Goal: Information Seeking & Learning: Learn about a topic

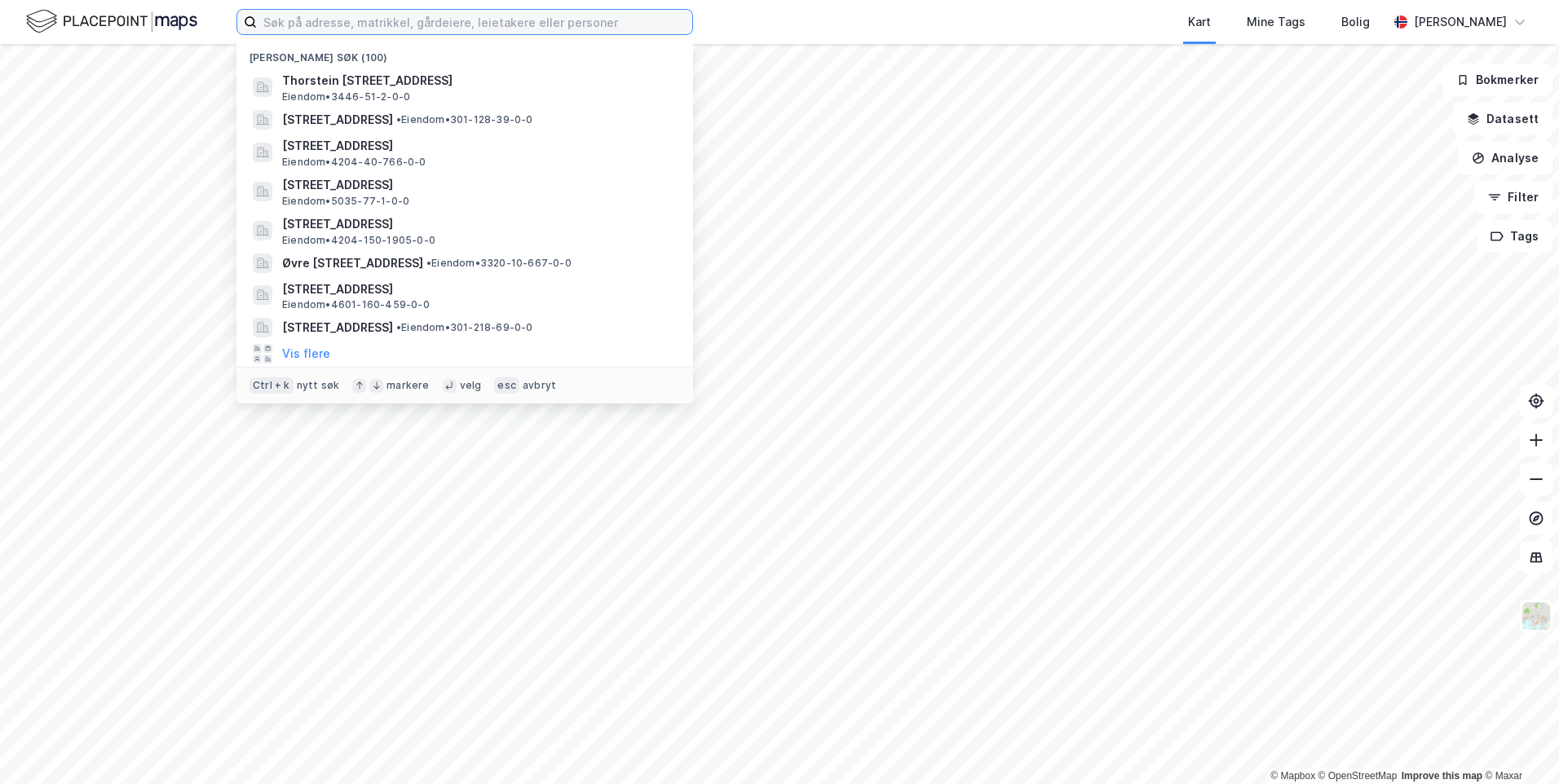
click at [509, 29] on input at bounding box center [475, 22] width 436 height 25
paste input "Bernsgutua 30,"
click at [509, 29] on input "Bernsgutua 30," at bounding box center [465, 22] width 415 height 25
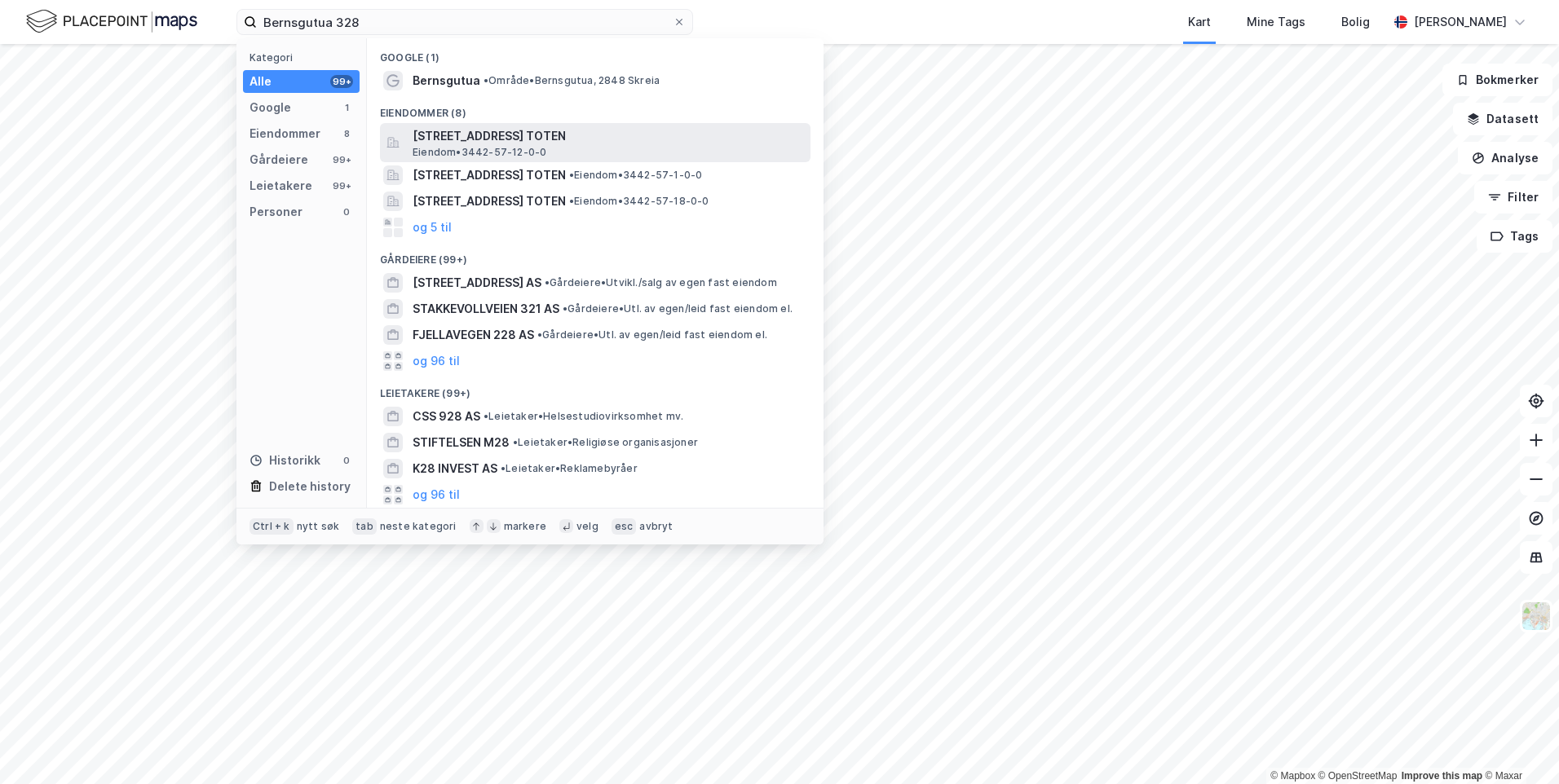
click at [585, 134] on span "[STREET_ADDRESS] TOTEN" at bounding box center [609, 136] width 392 height 19
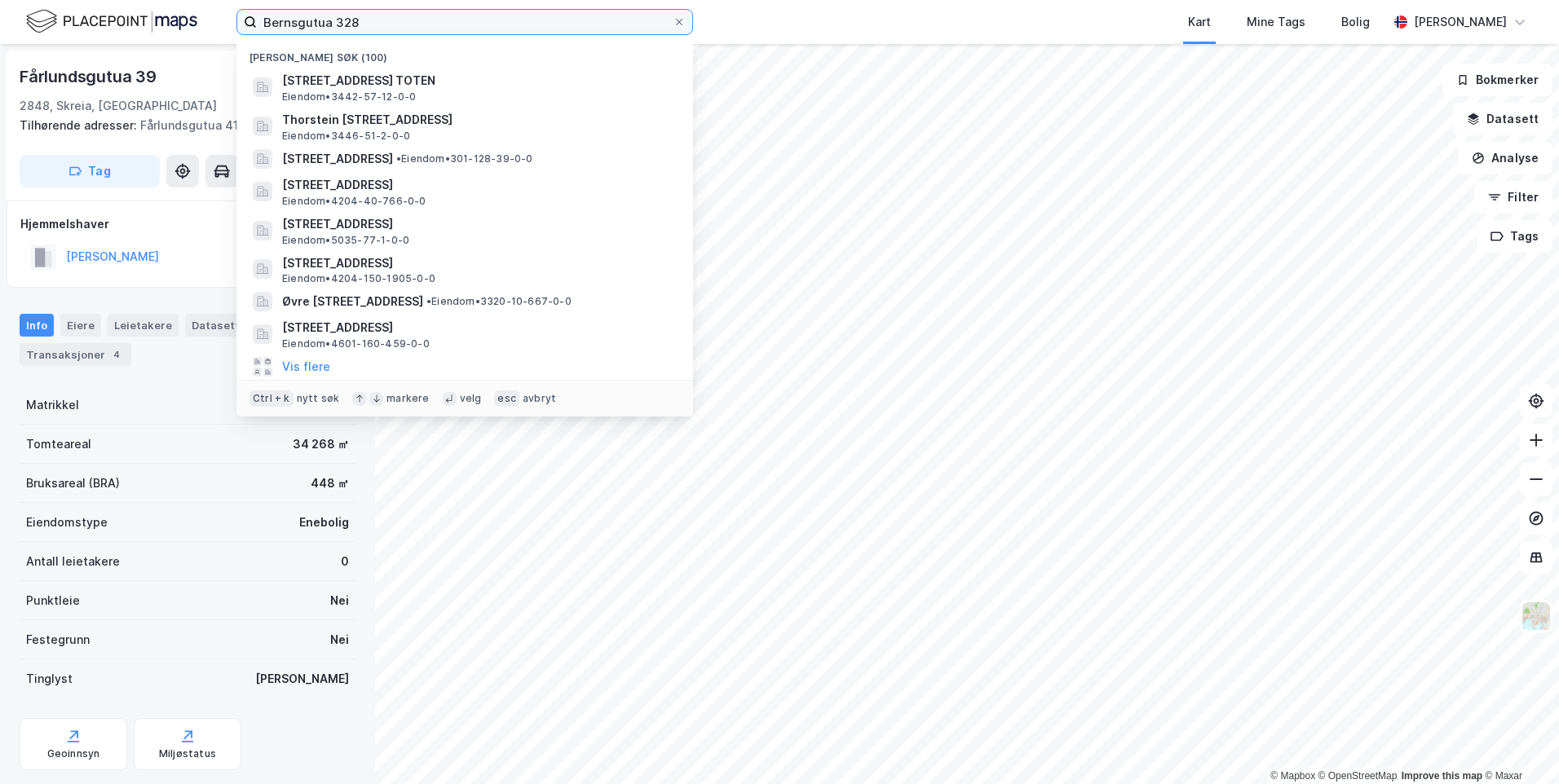
click at [391, 24] on input "Bernsgutua 328" at bounding box center [465, 22] width 415 height 25
click at [344, 23] on input "Bernsgutua 328" at bounding box center [465, 22] width 415 height 25
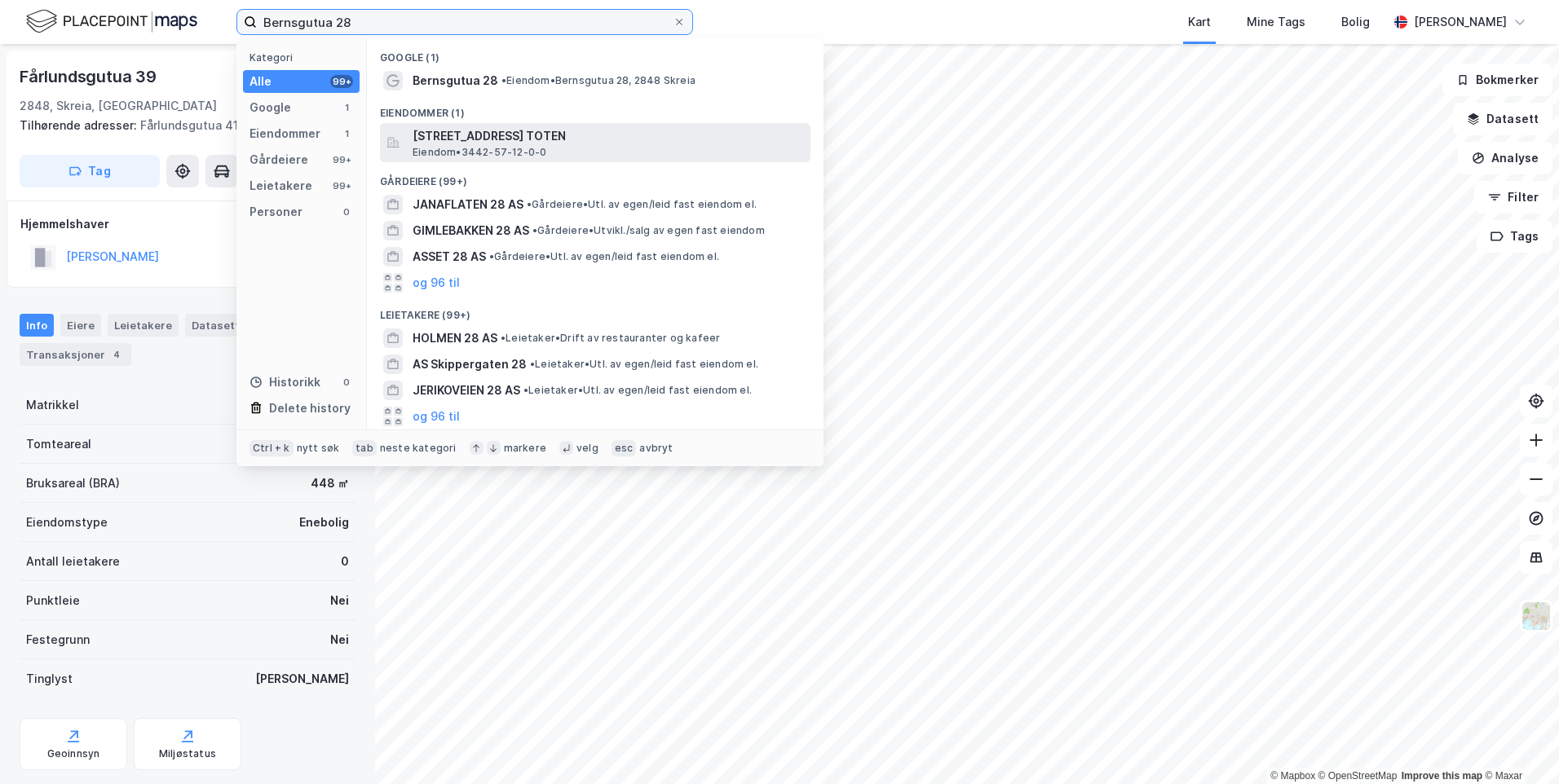
type input "Bernsgutua 28"
click at [571, 134] on span "[STREET_ADDRESS] TOTEN" at bounding box center [609, 136] width 392 height 19
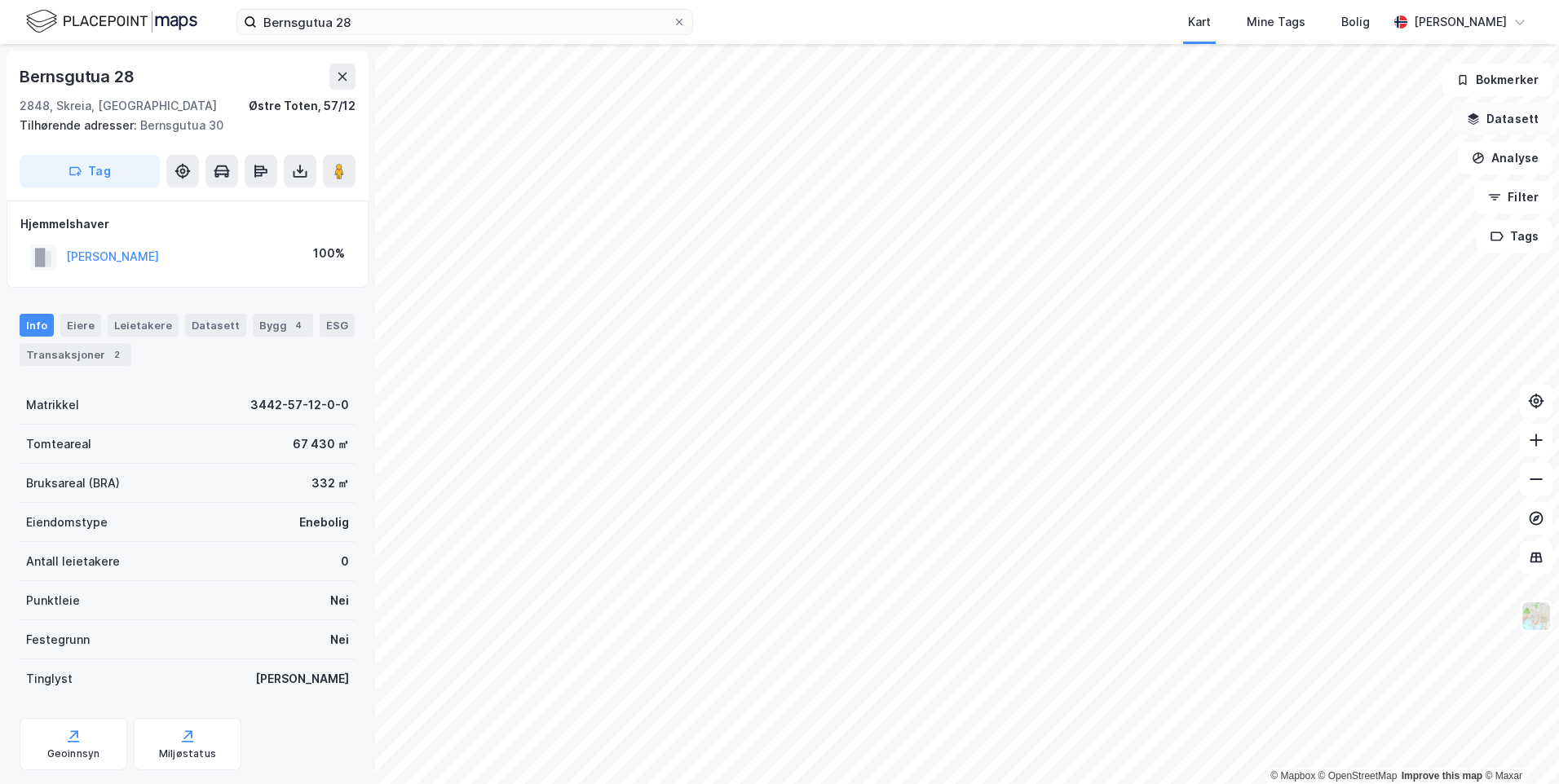
click at [1524, 131] on button "Datasett" at bounding box center [1502, 119] width 99 height 32
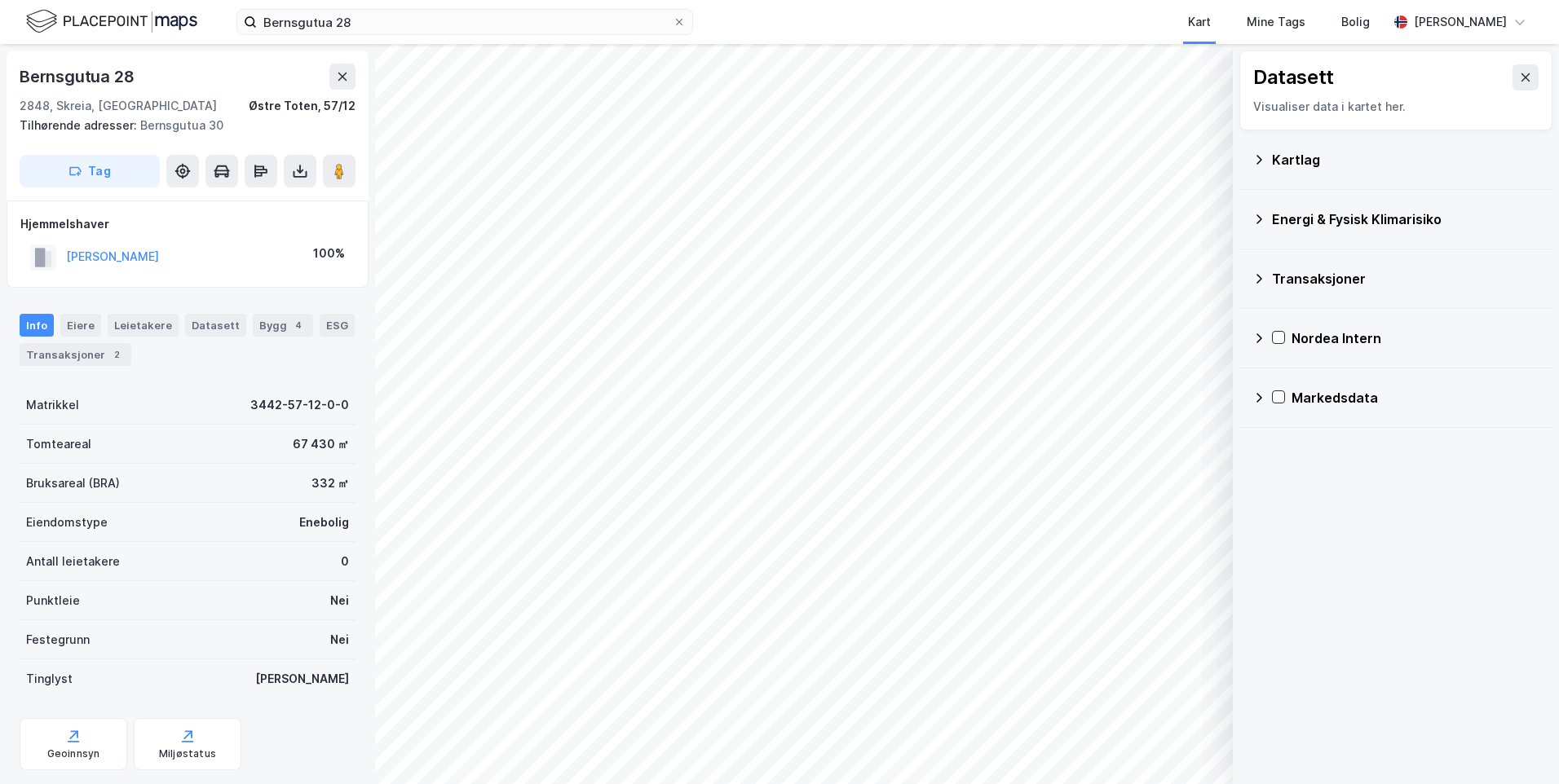
click at [1327, 158] on div "Kartlag" at bounding box center [1405, 159] width 267 height 19
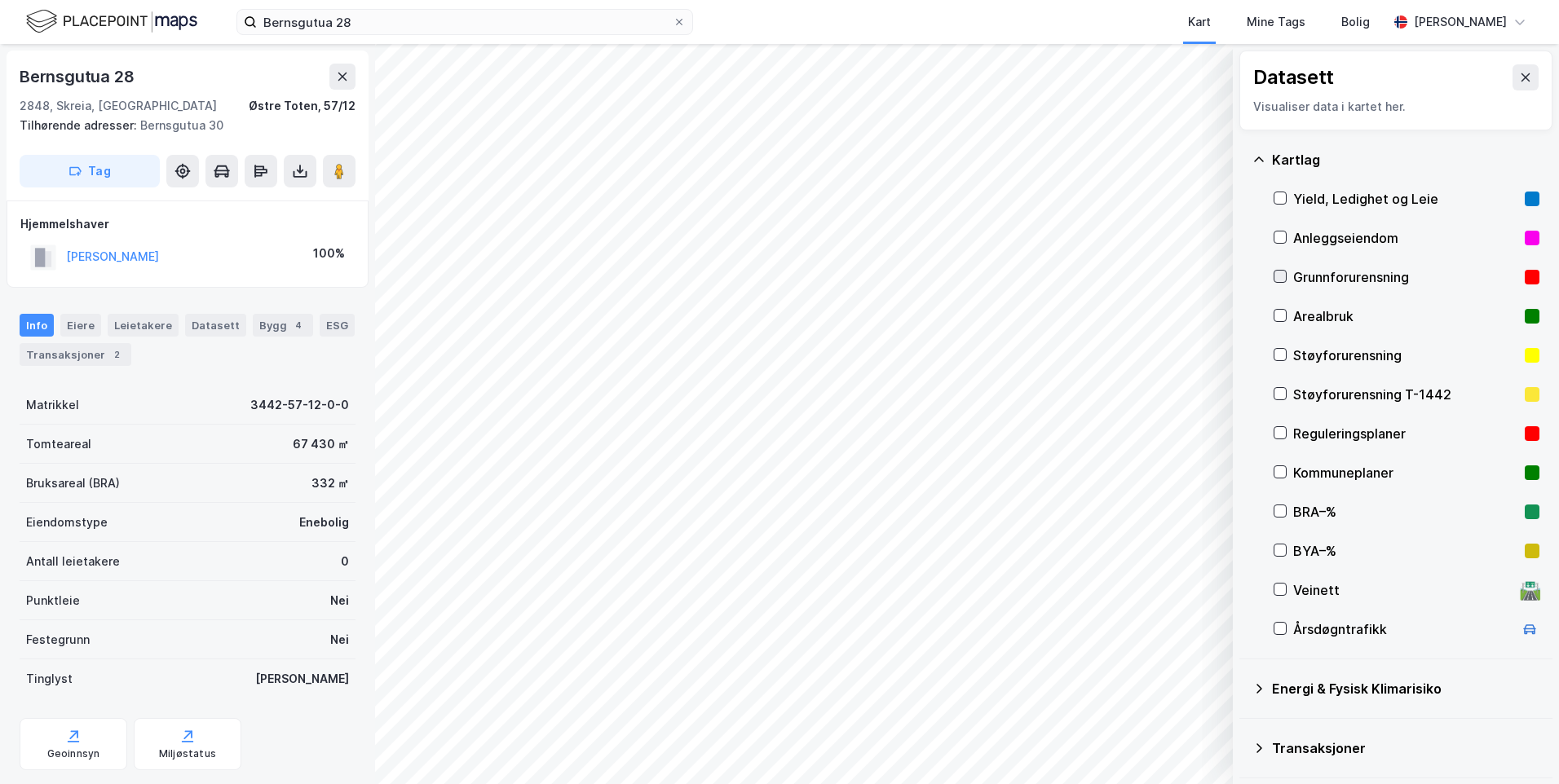
click at [1278, 277] on icon at bounding box center [1280, 276] width 9 height 6
click at [1260, 160] on icon at bounding box center [1258, 159] width 13 height 13
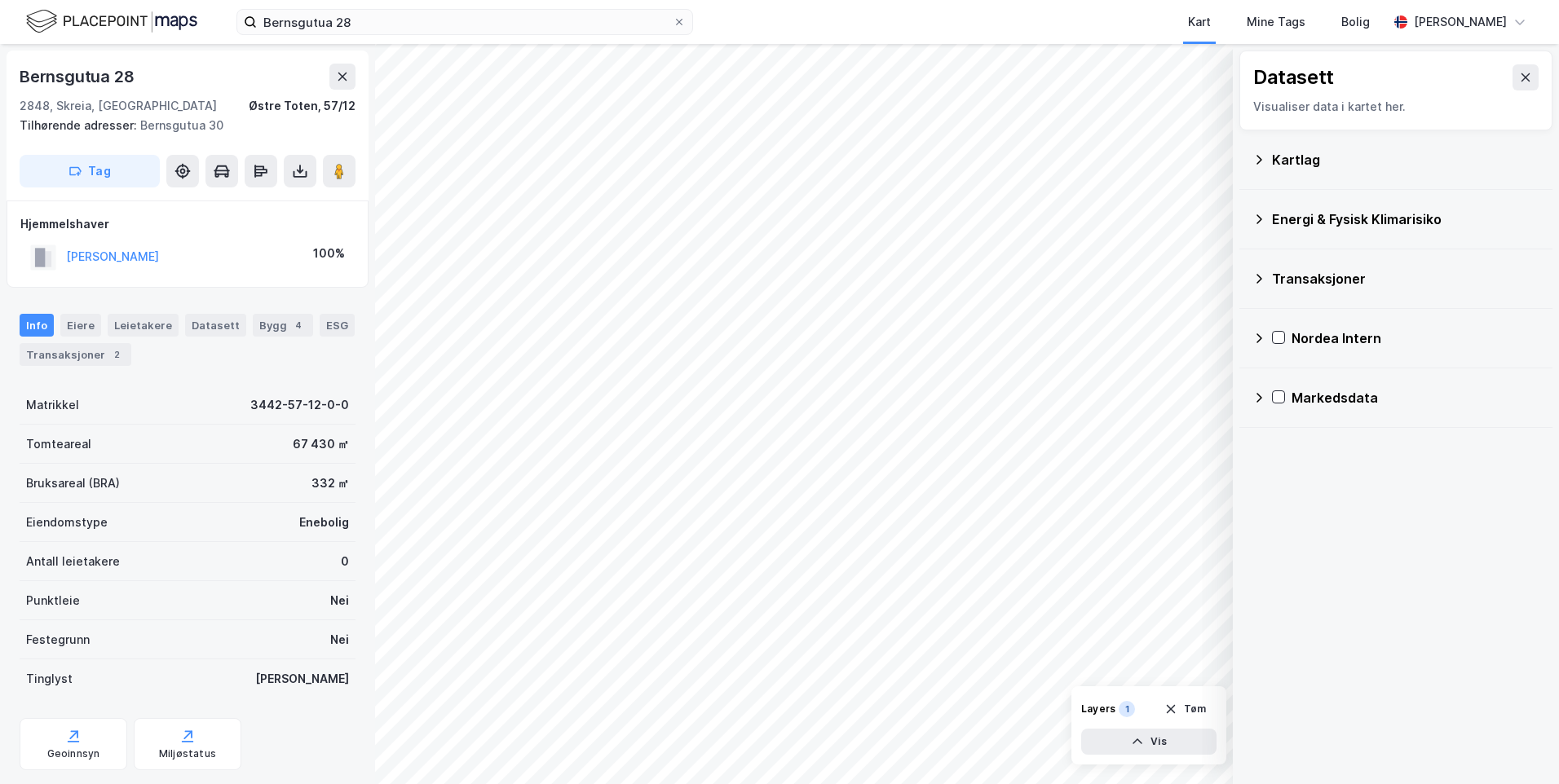
click at [1260, 220] on icon at bounding box center [1259, 220] width 6 height 10
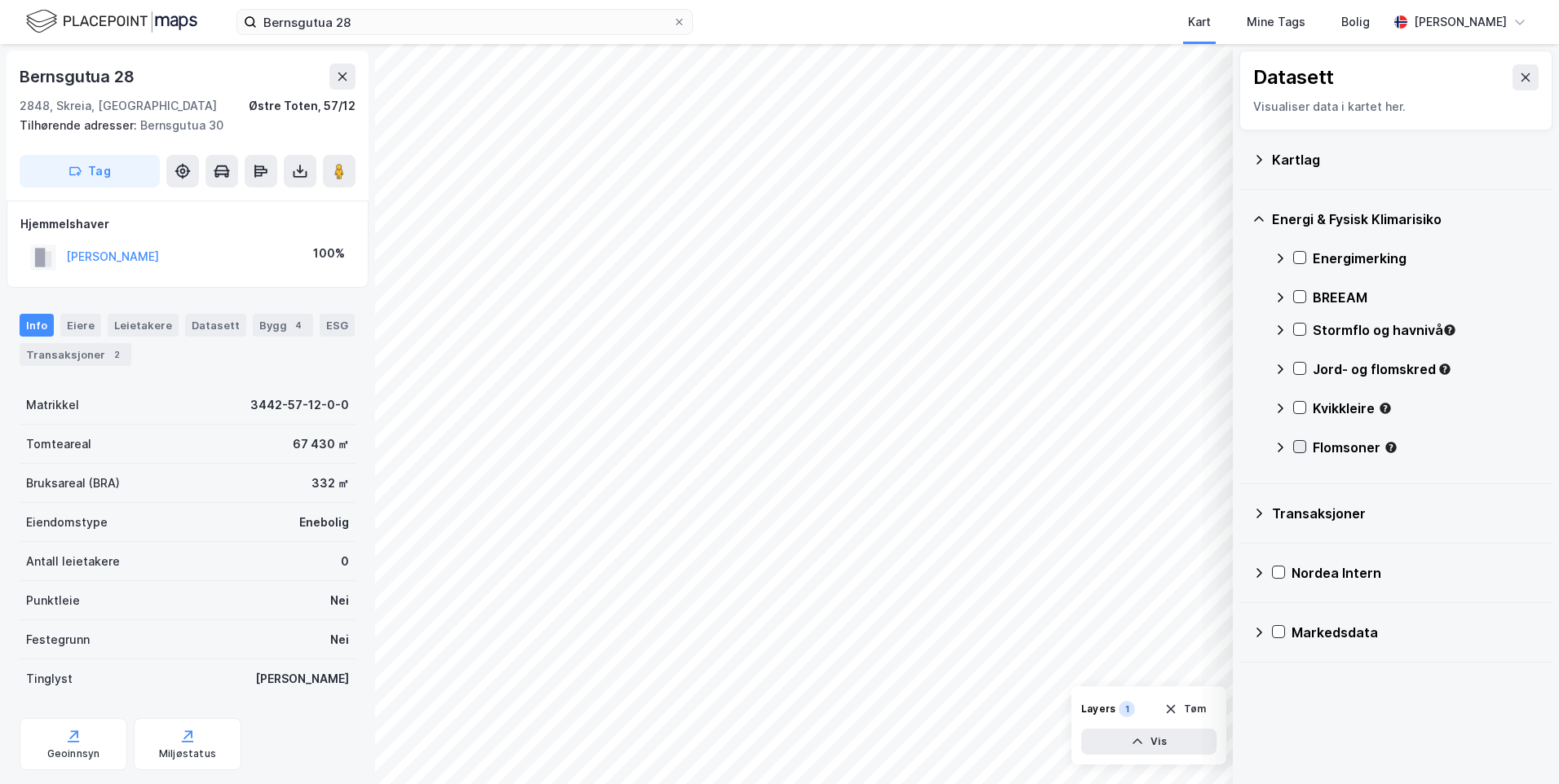
click at [1300, 445] on icon at bounding box center [1299, 446] width 11 height 11
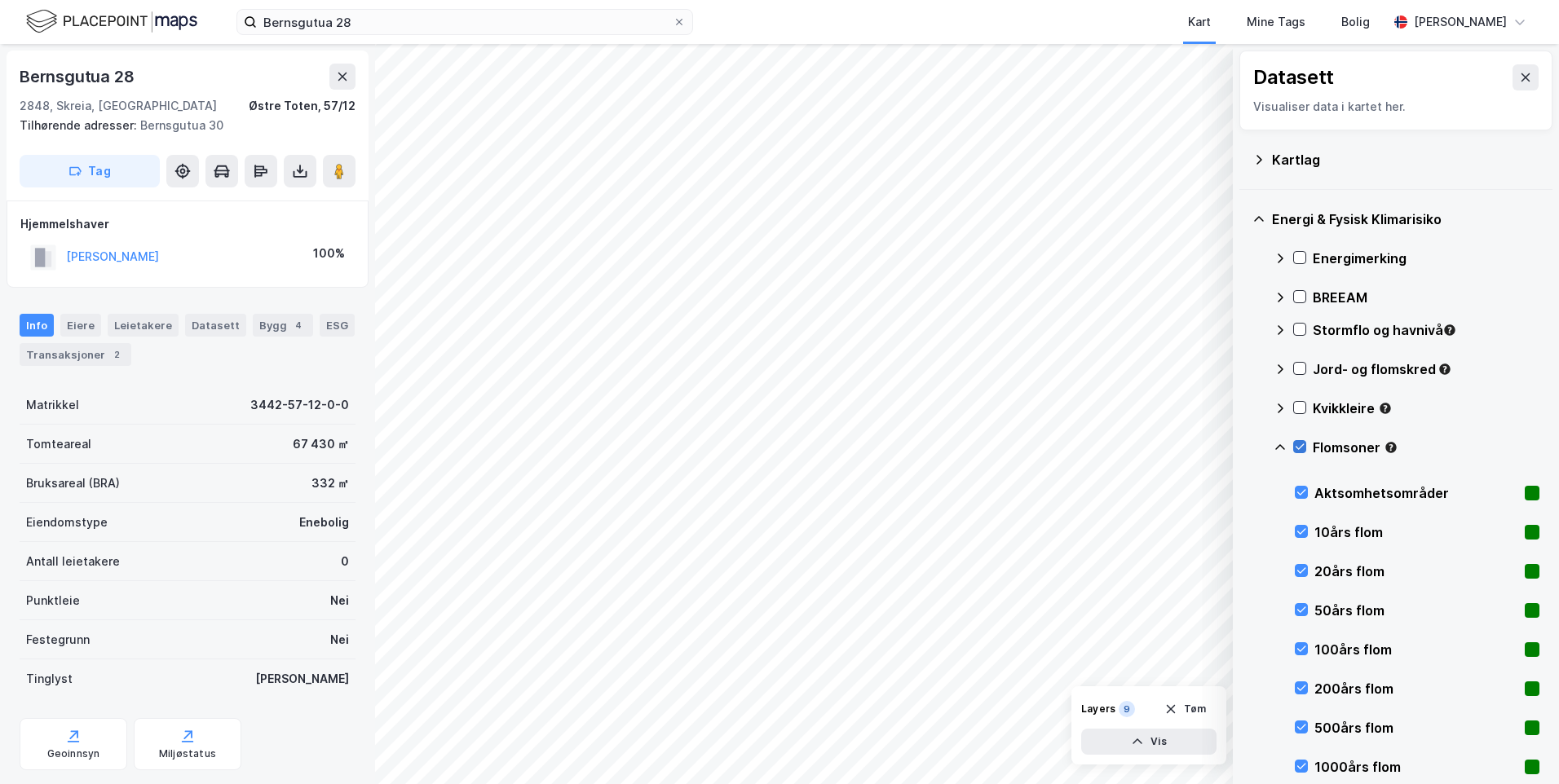
click at [1300, 445] on icon at bounding box center [1299, 446] width 11 height 11
click at [1303, 765] on icon at bounding box center [1300, 765] width 11 height 11
click at [1300, 492] on icon at bounding box center [1300, 492] width 11 height 11
click at [1302, 407] on icon at bounding box center [1300, 408] width 9 height 6
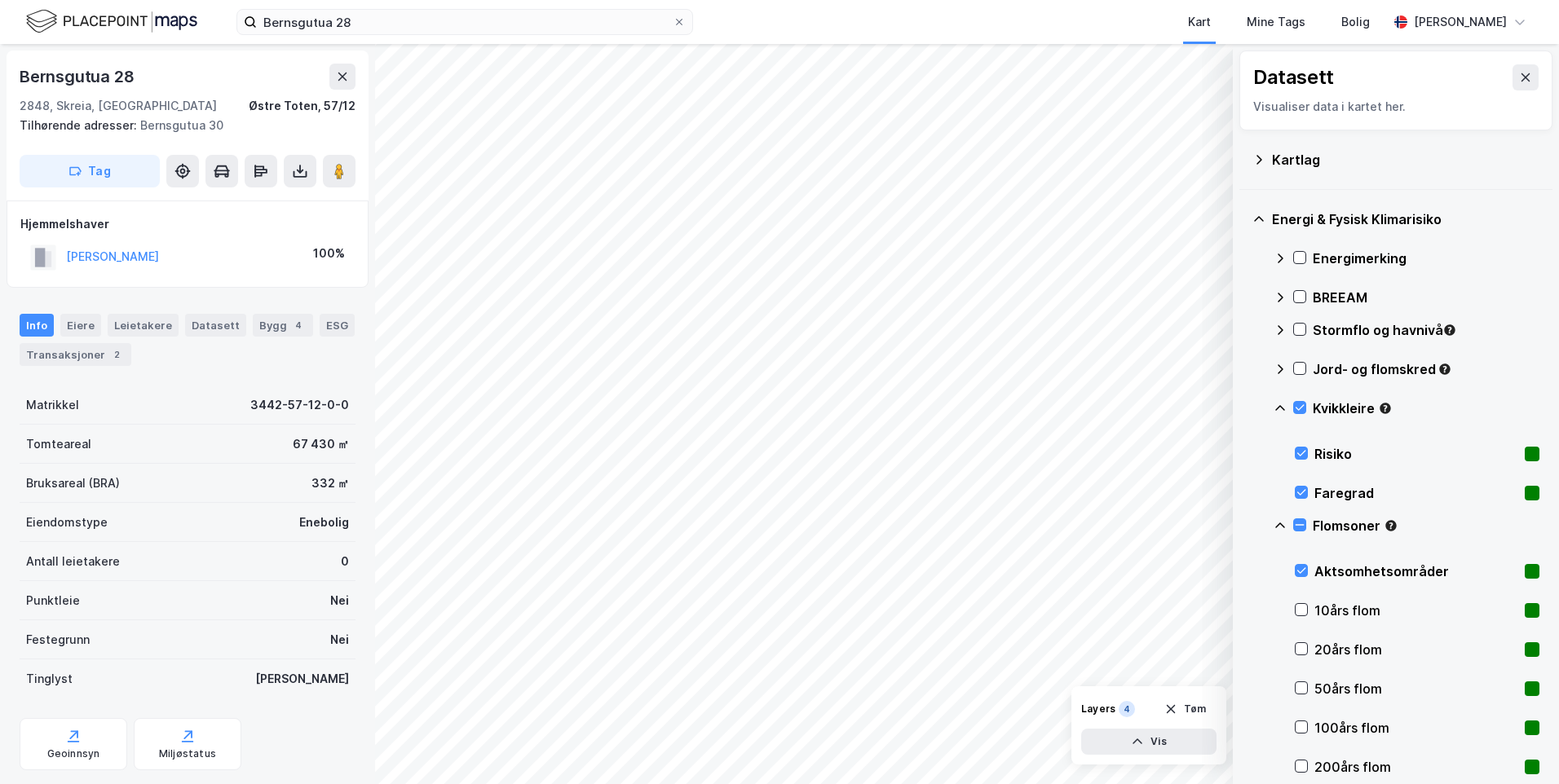
click at [1280, 406] on icon at bounding box center [1280, 408] width 10 height 6
click at [1306, 364] on div at bounding box center [1299, 368] width 13 height 13
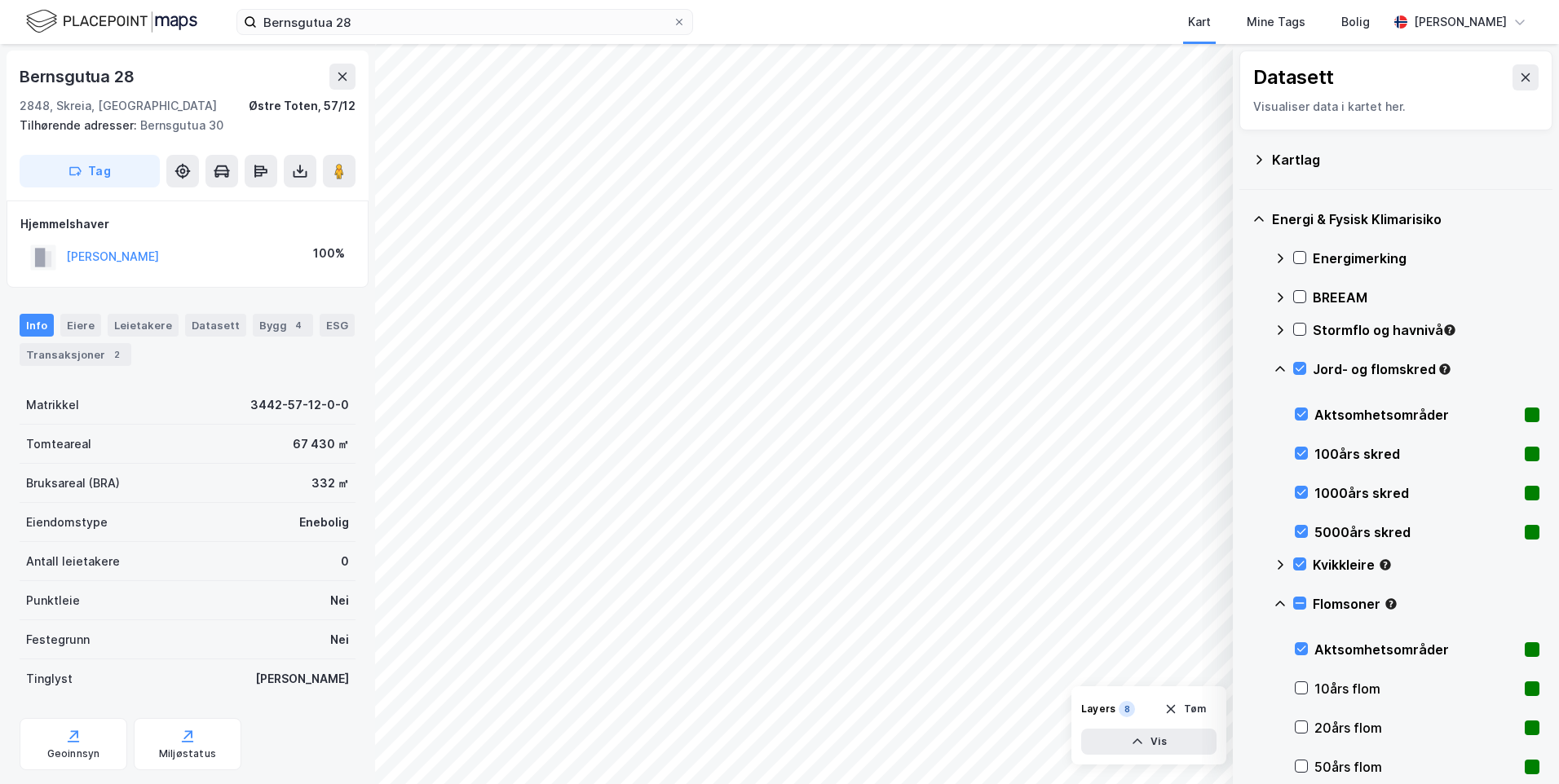
click at [1281, 367] on icon at bounding box center [1280, 369] width 10 height 6
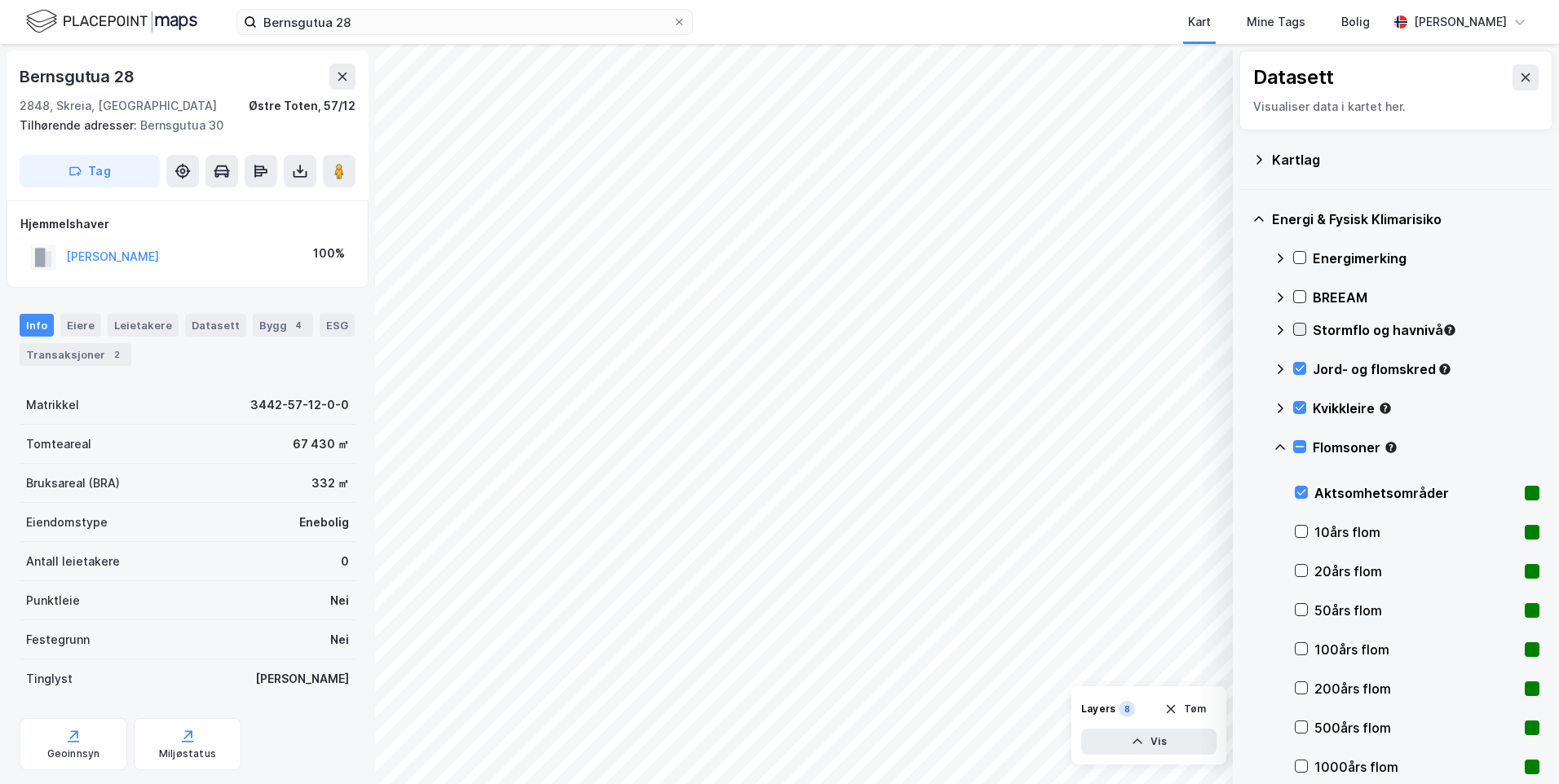
click at [1303, 328] on icon at bounding box center [1300, 330] width 9 height 6
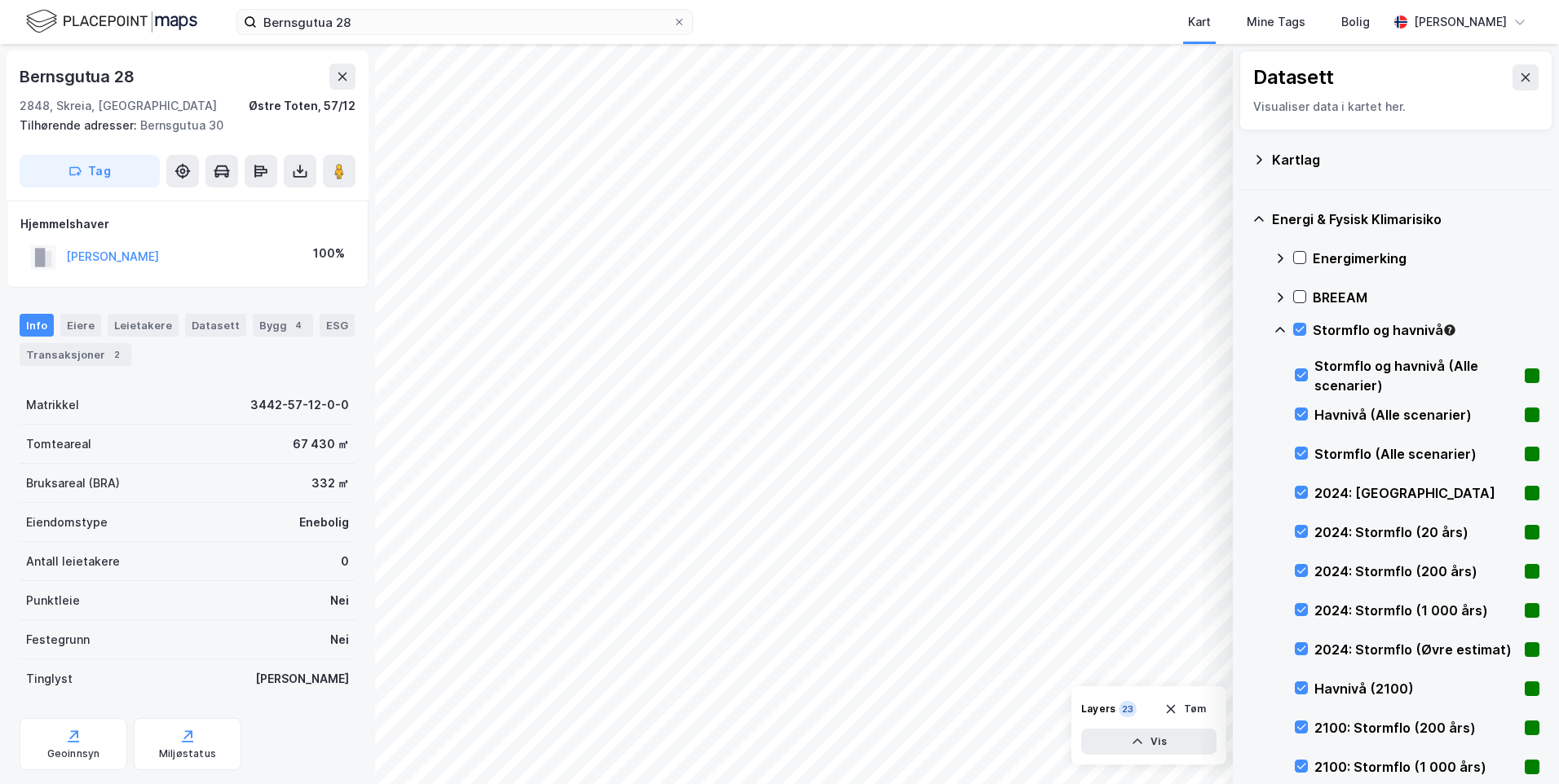
click at [1278, 324] on icon at bounding box center [1279, 330] width 13 height 13
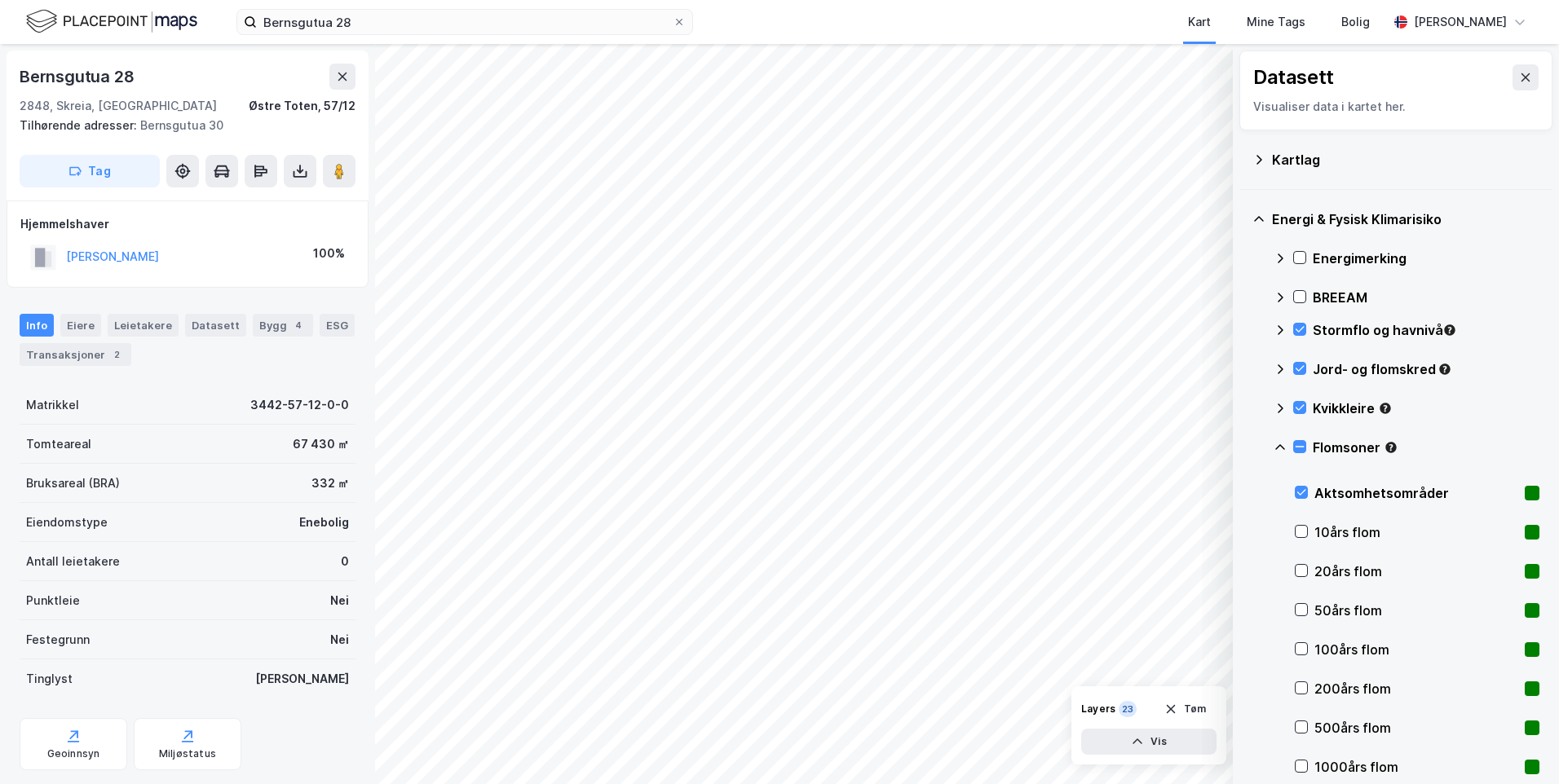
click at [1283, 261] on icon at bounding box center [1279, 258] width 13 height 13
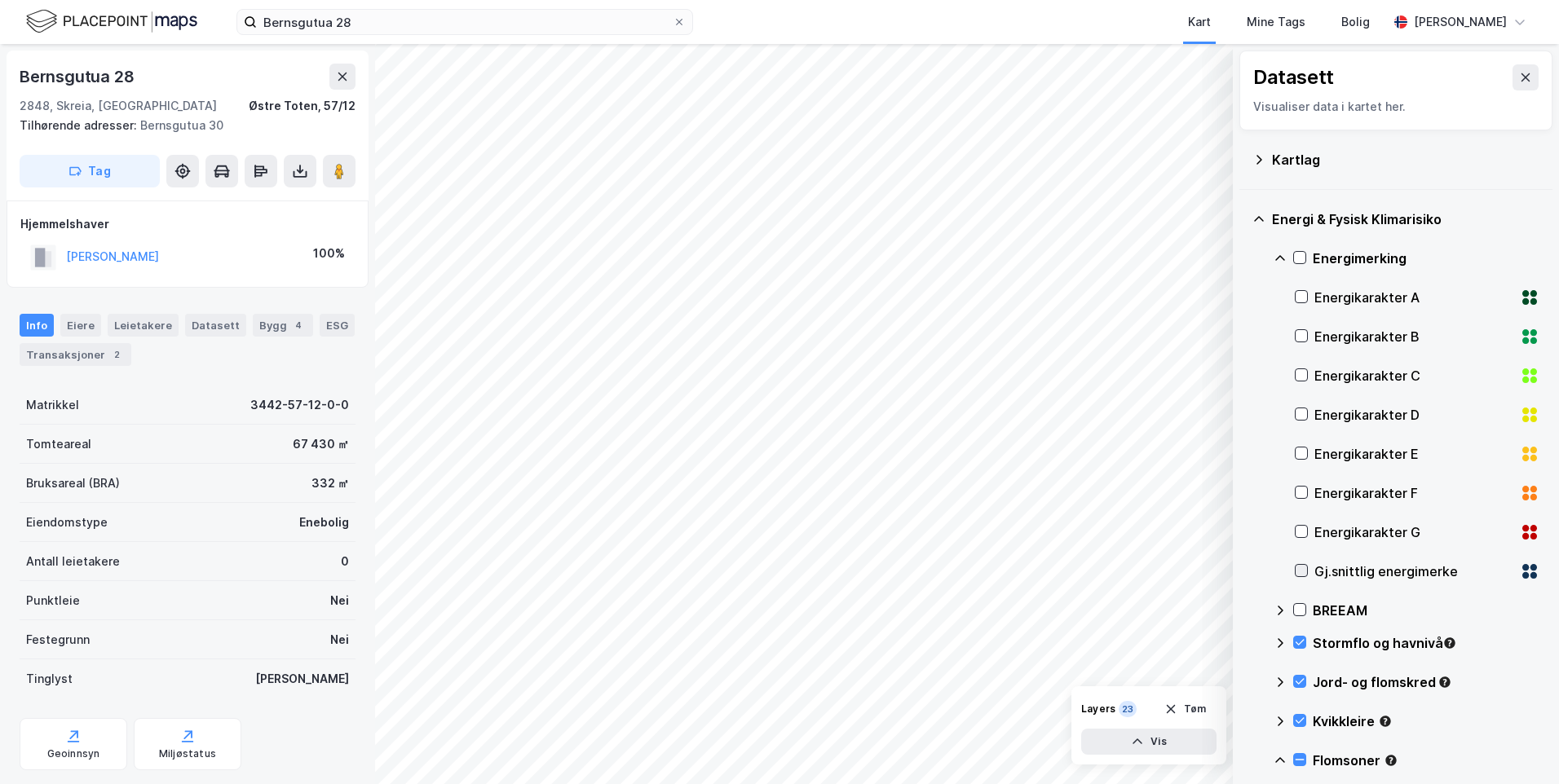
click at [1299, 565] on icon at bounding box center [1300, 570] width 11 height 11
click at [1276, 249] on div "Energimerking" at bounding box center [1406, 259] width 265 height 39
